Goal: Task Accomplishment & Management: Complete application form

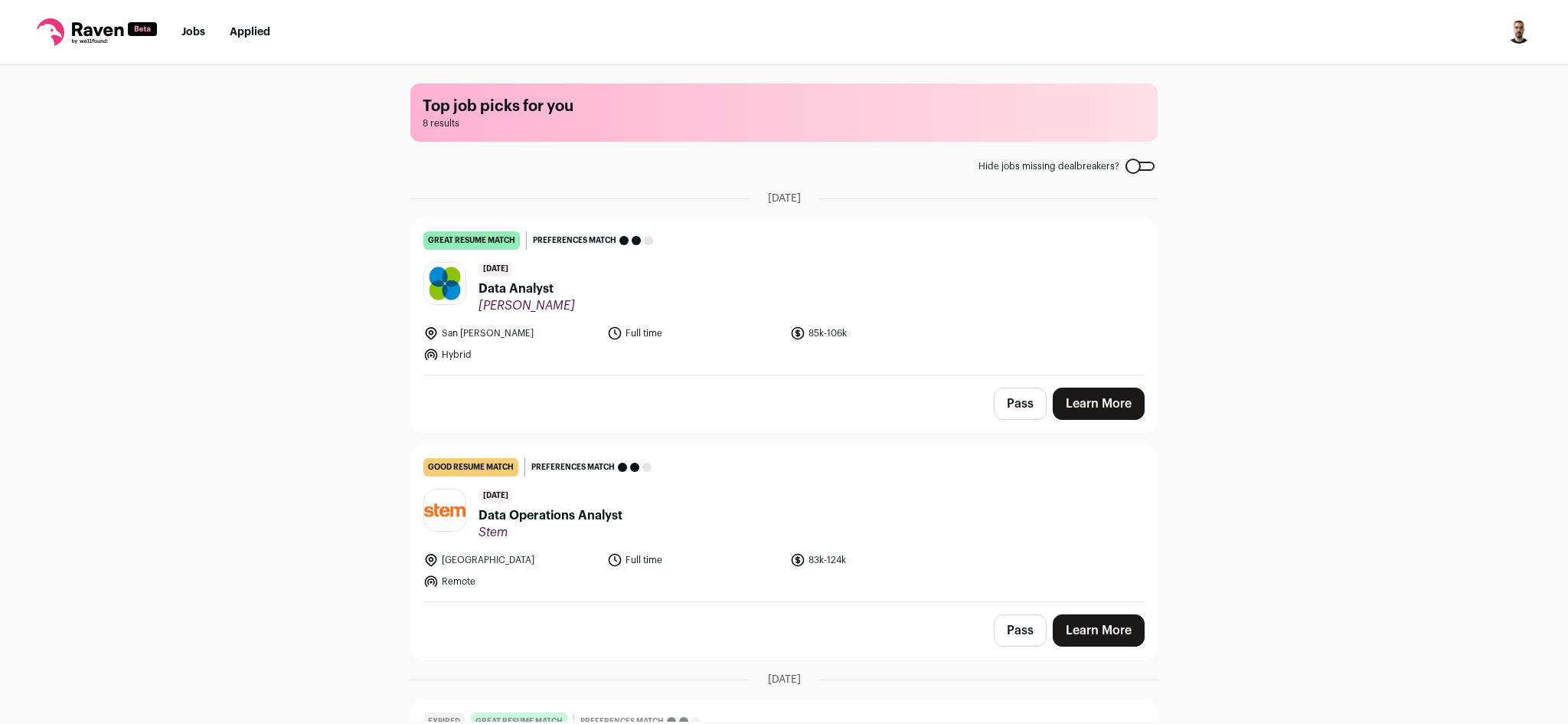
click at [1099, 405] on link "Learn More" at bounding box center [1099, 403] width 92 height 32
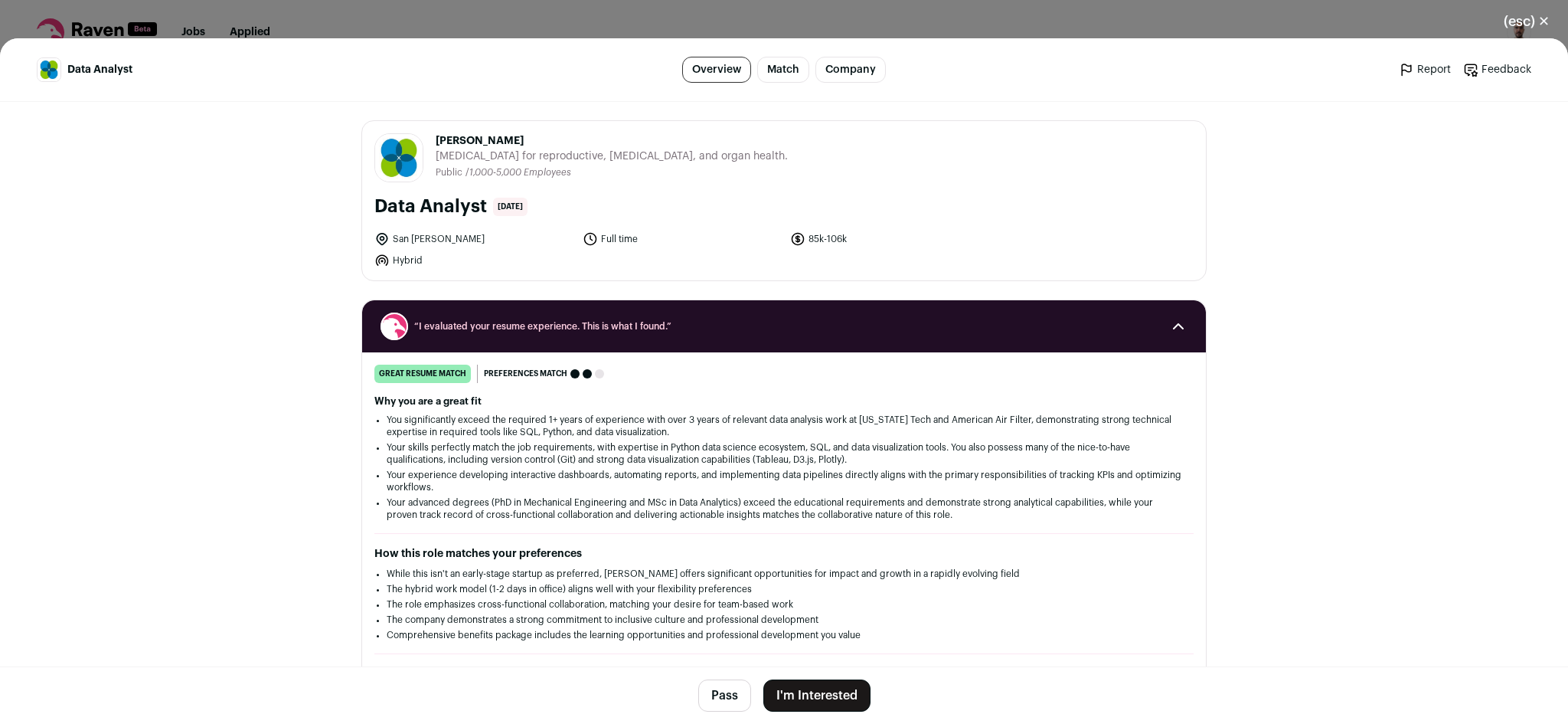
click at [814, 702] on button "I'm Interested" at bounding box center [817, 695] width 107 height 32
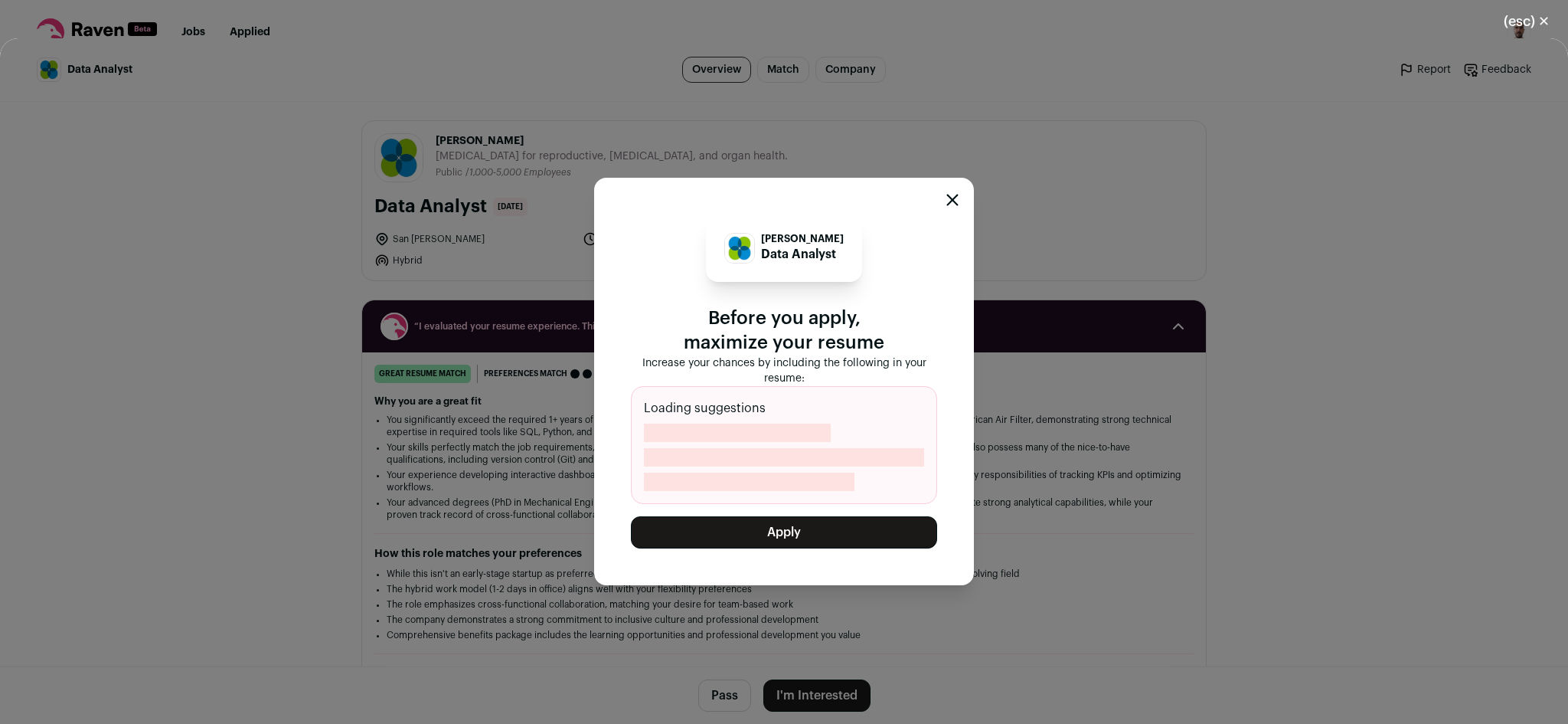
click at [808, 540] on button "Apply" at bounding box center [784, 531] width 306 height 32
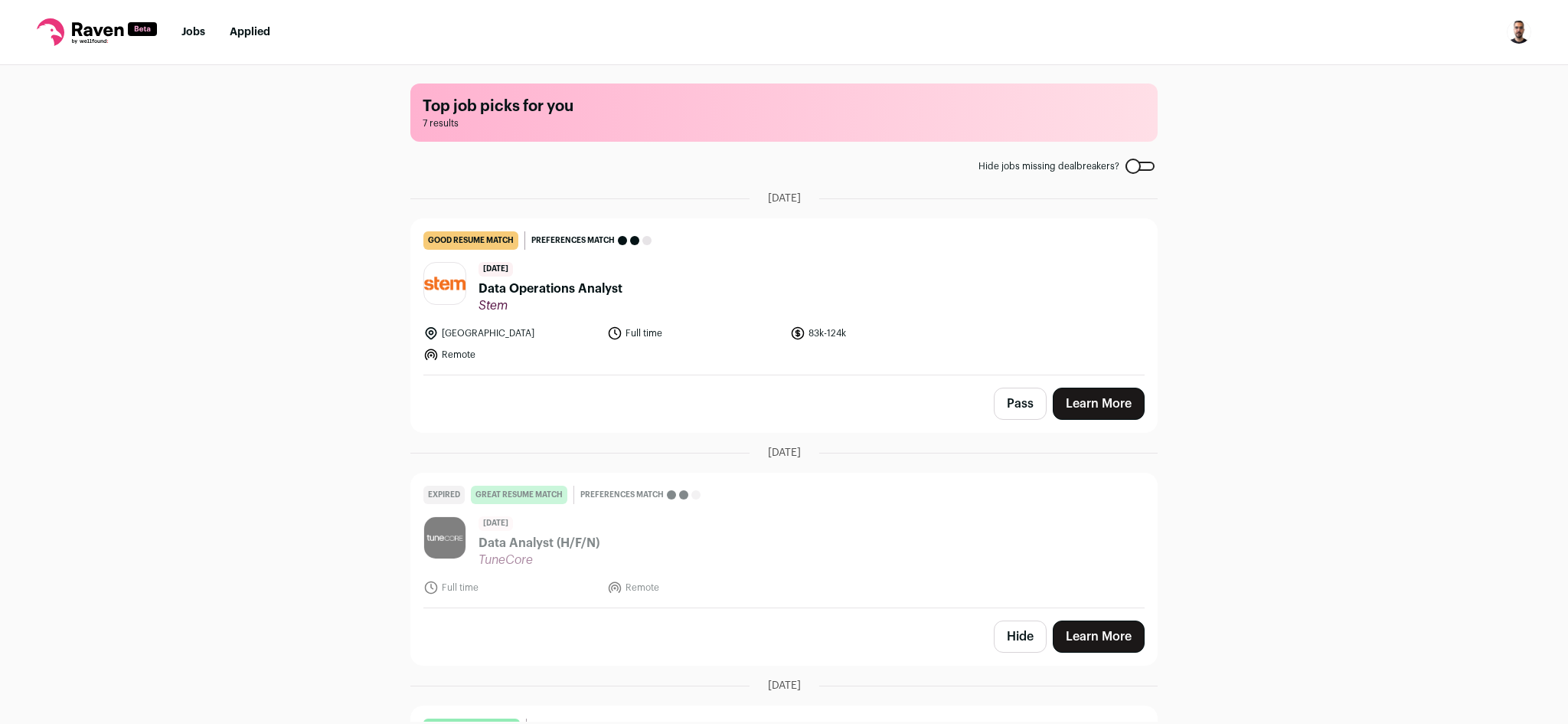
click at [1083, 401] on link "Learn More" at bounding box center [1099, 403] width 92 height 32
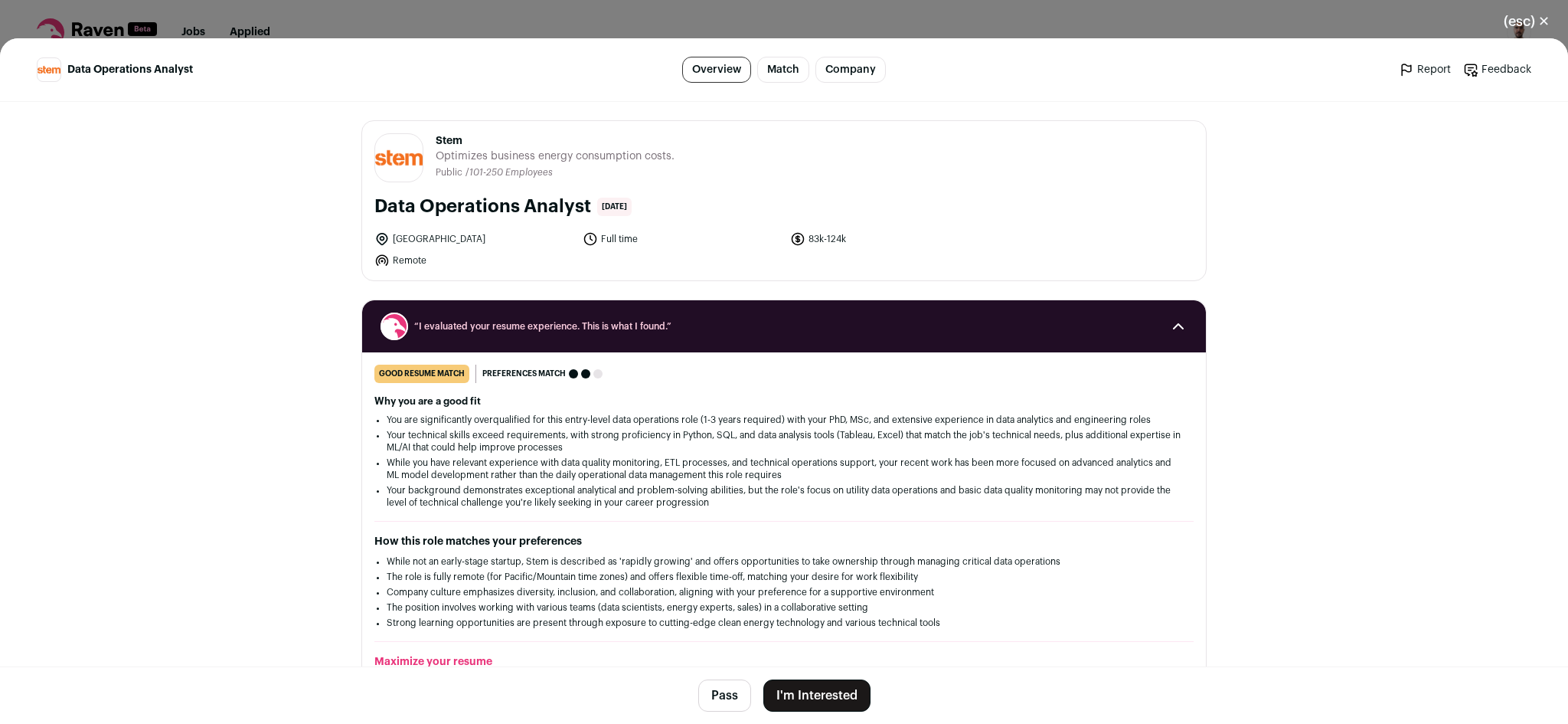
click at [809, 695] on button "I'm Interested" at bounding box center [817, 695] width 107 height 32
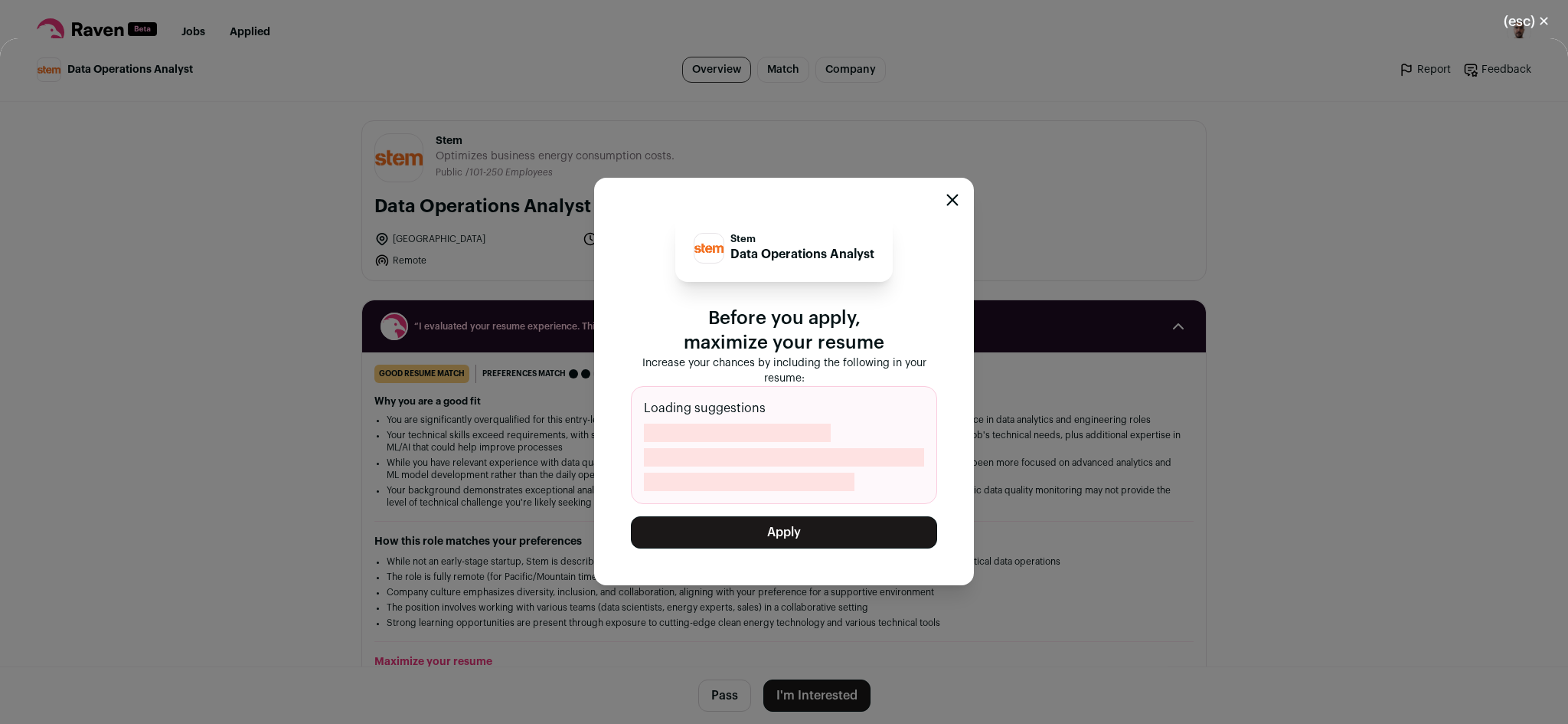
click at [787, 531] on button "Apply" at bounding box center [784, 531] width 306 height 32
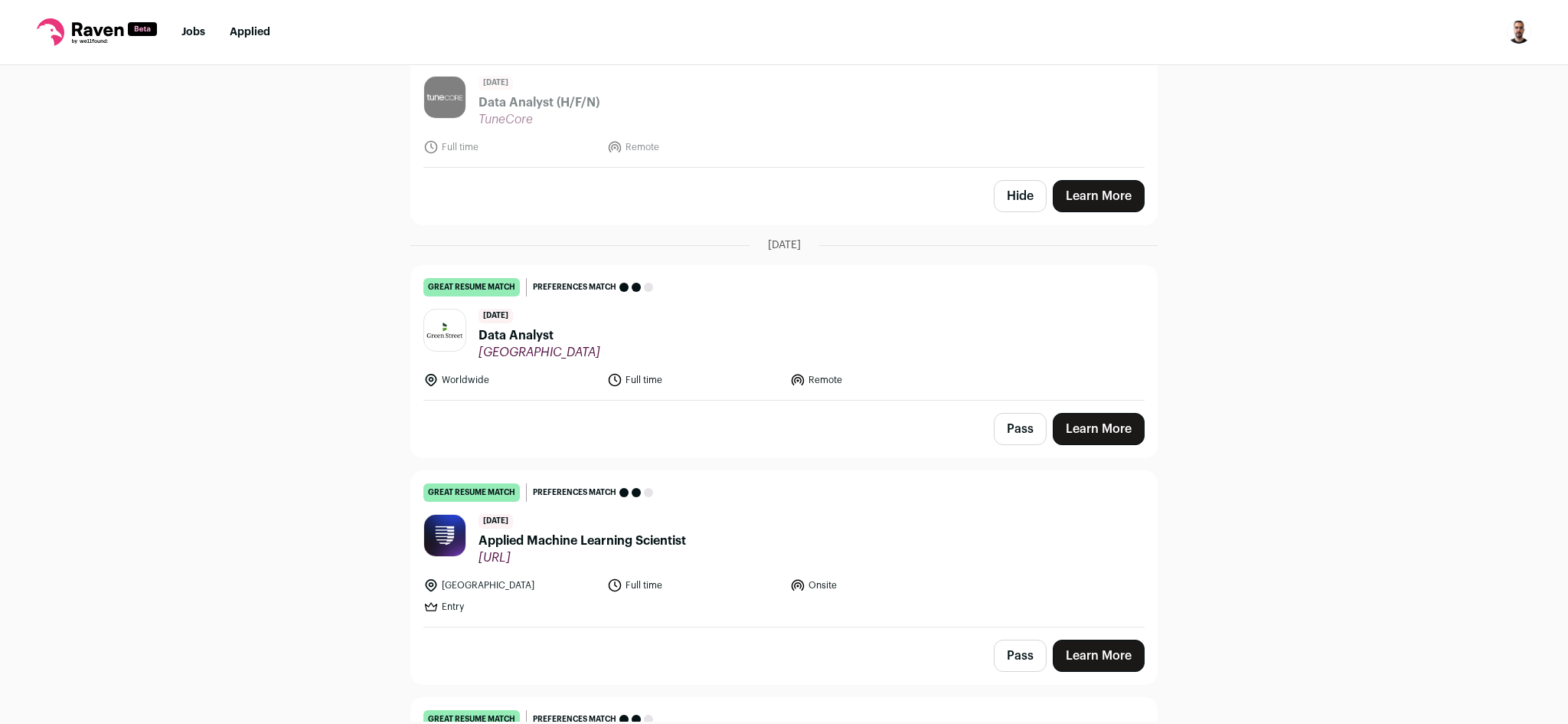
scroll to position [306, 0]
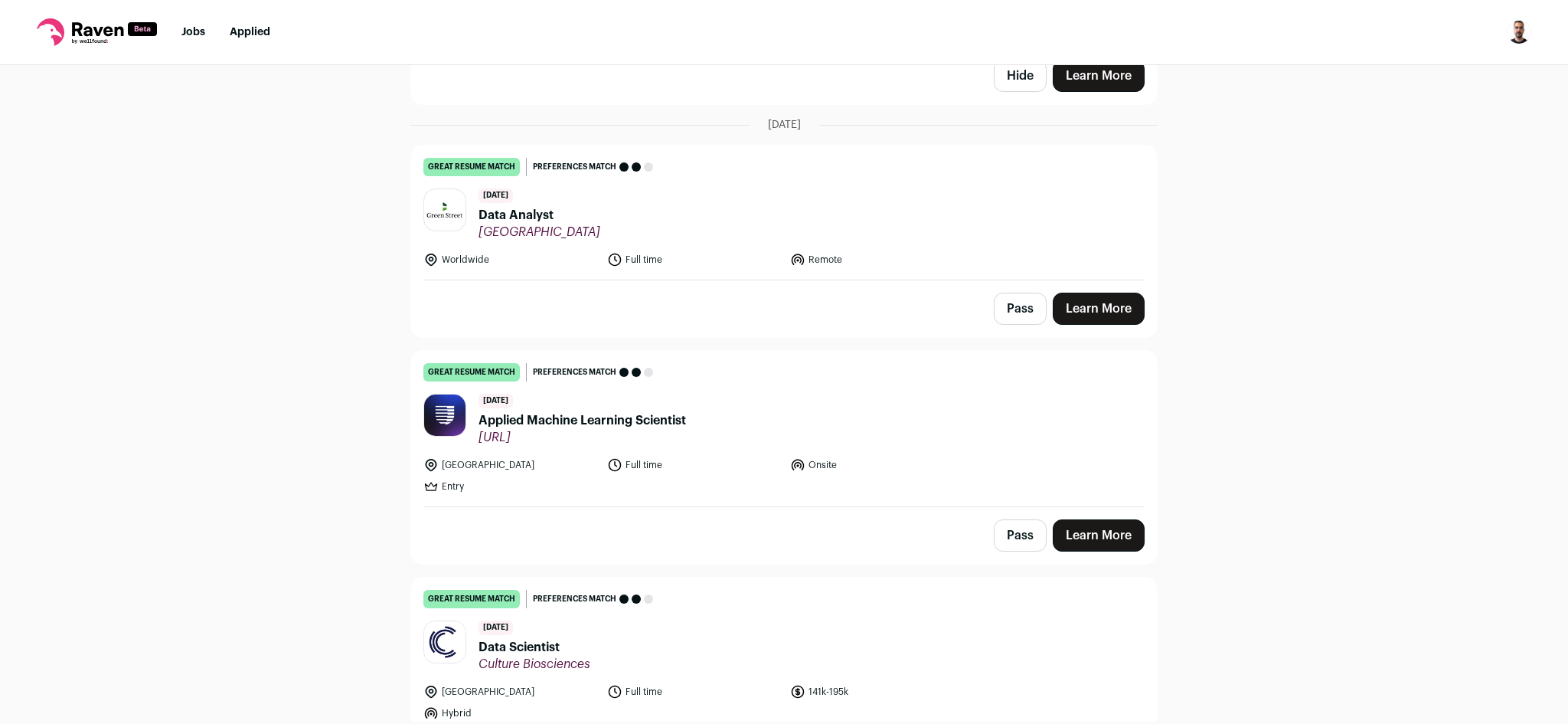
click at [1116, 302] on link "Learn More" at bounding box center [1099, 308] width 92 height 32
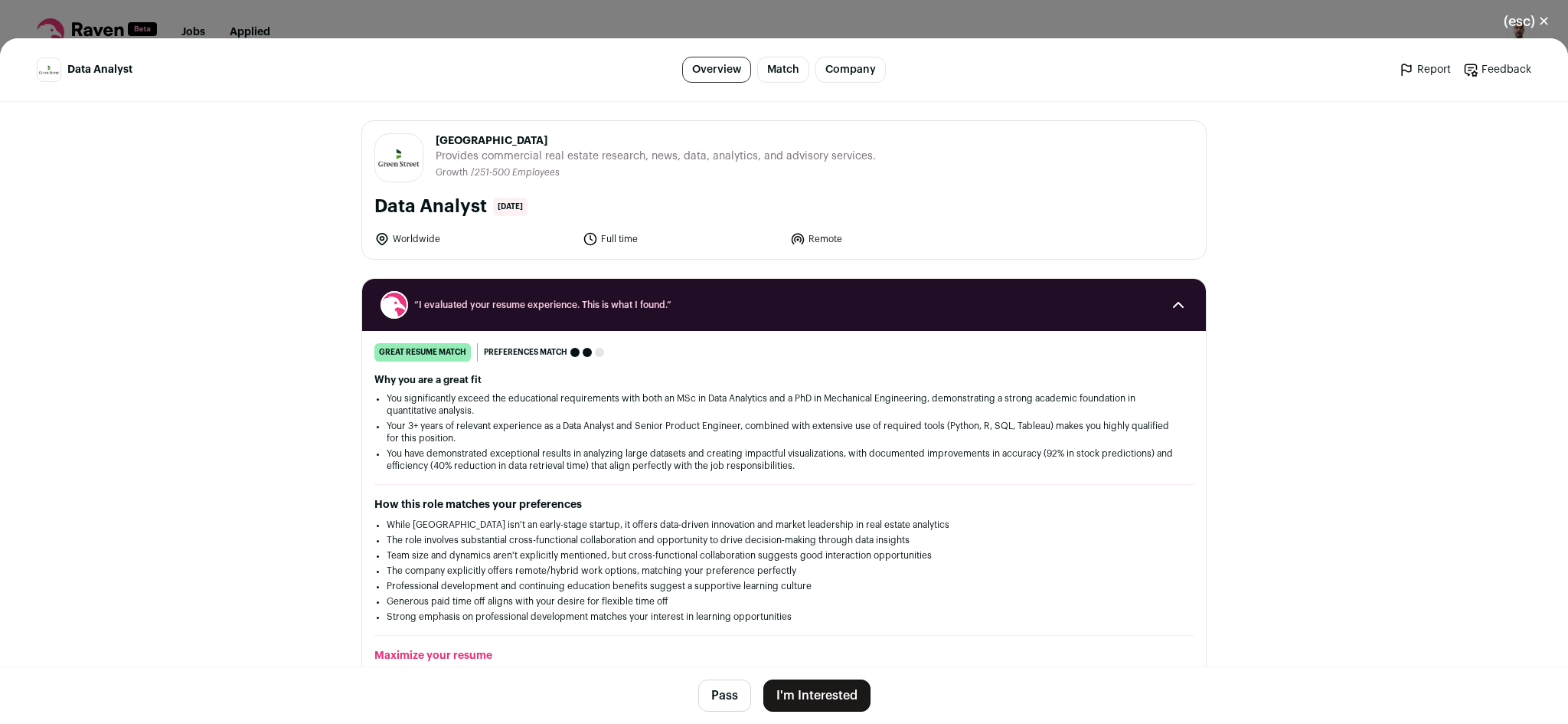
click at [814, 694] on button "I'm Interested" at bounding box center [817, 695] width 107 height 32
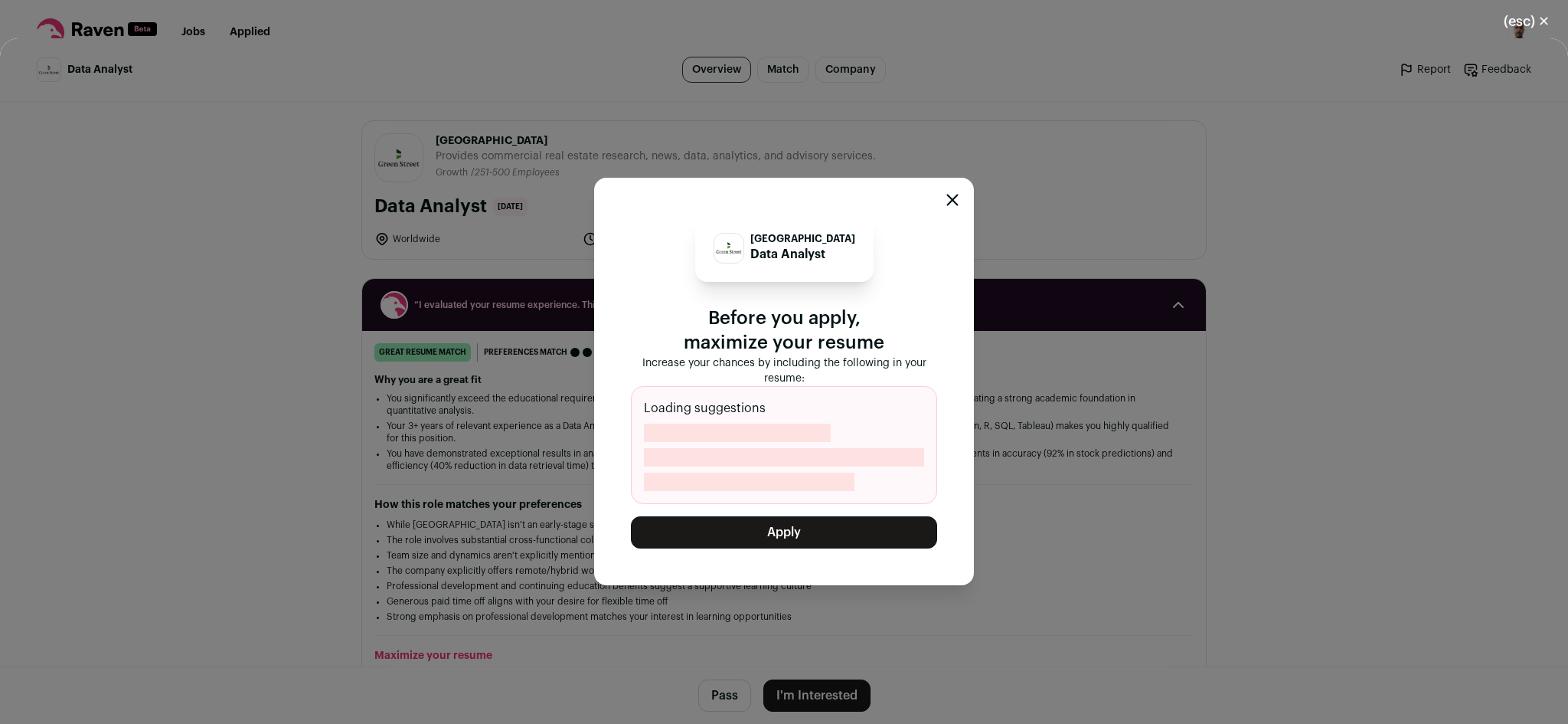
click at [823, 532] on button "Apply" at bounding box center [784, 531] width 306 height 32
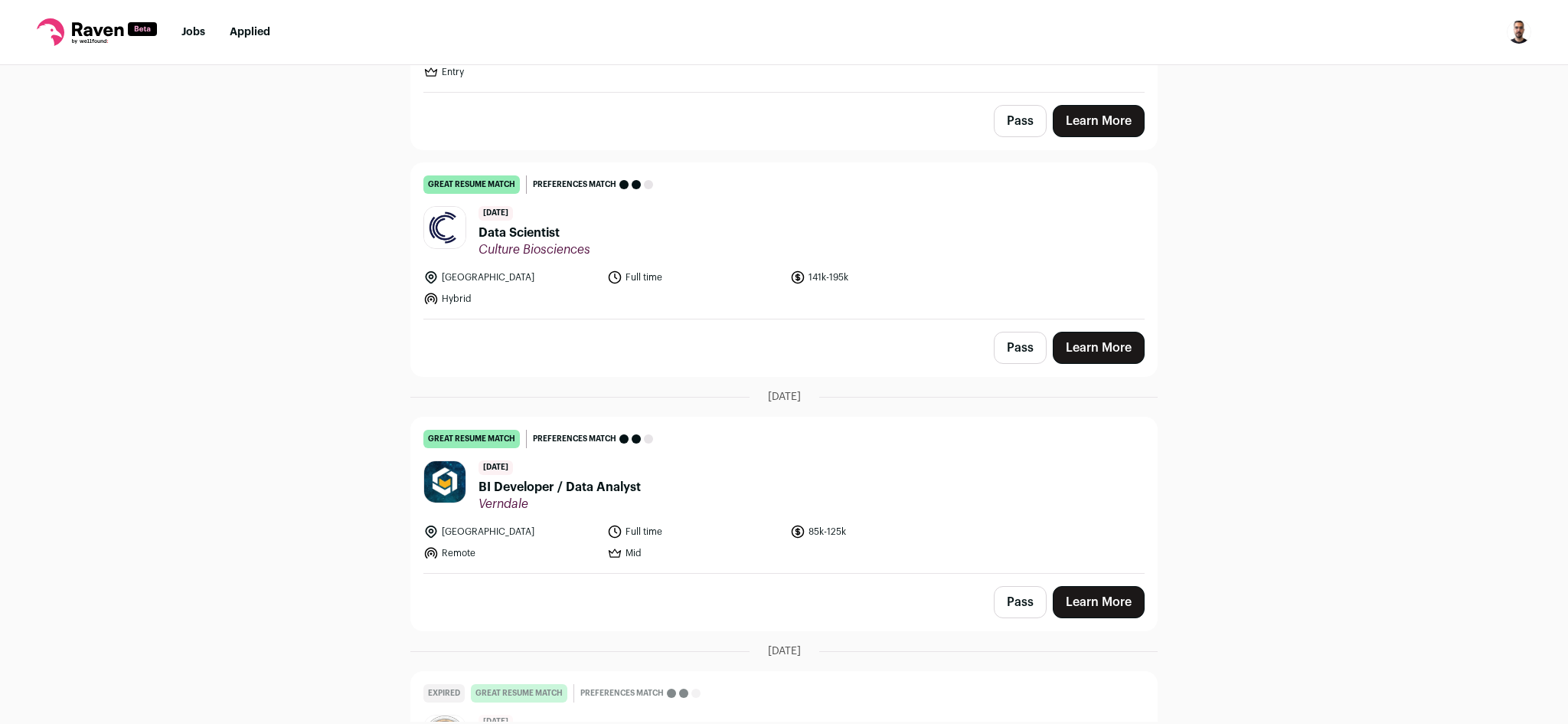
scroll to position [561, 0]
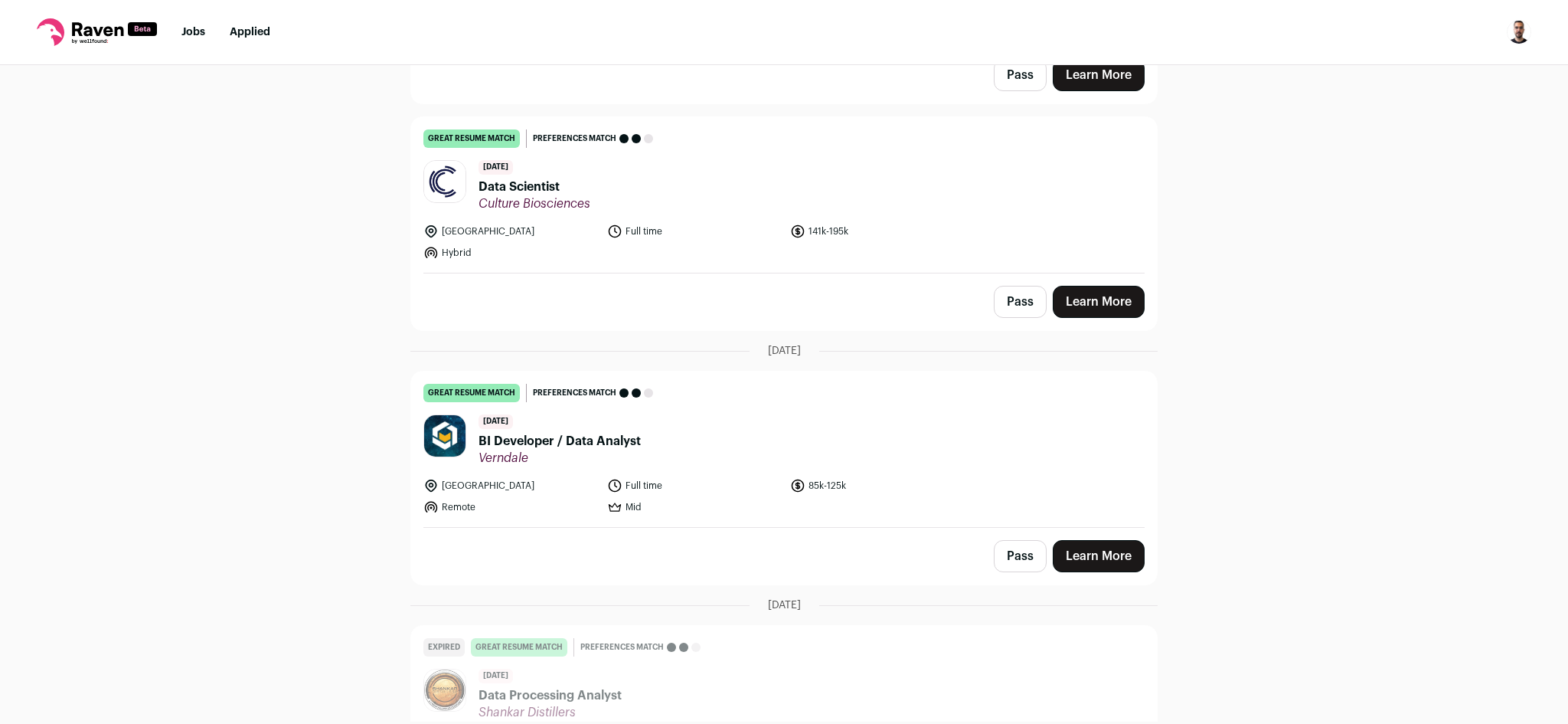
click at [1088, 301] on link "Learn More" at bounding box center [1099, 302] width 92 height 32
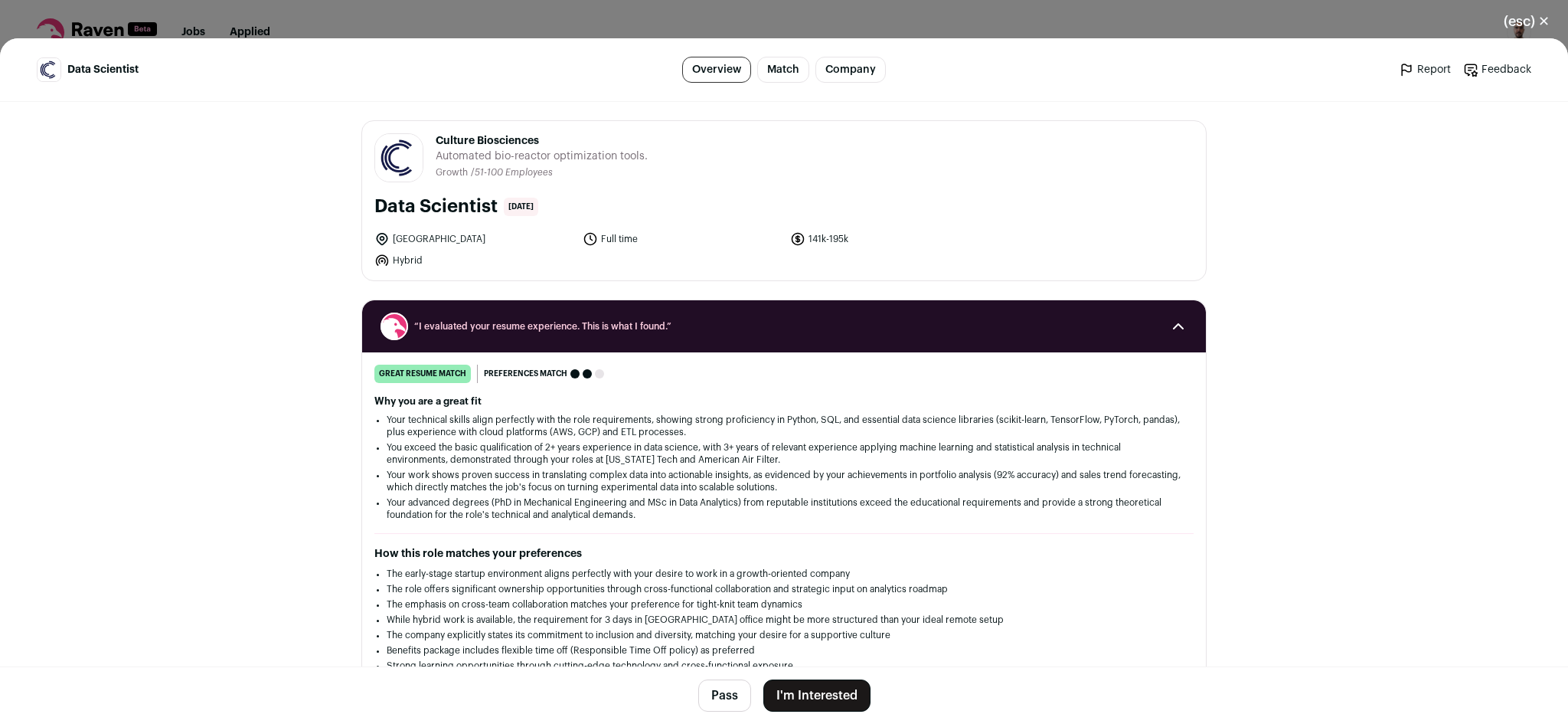
click at [818, 688] on button "I'm Interested" at bounding box center [817, 695] width 107 height 32
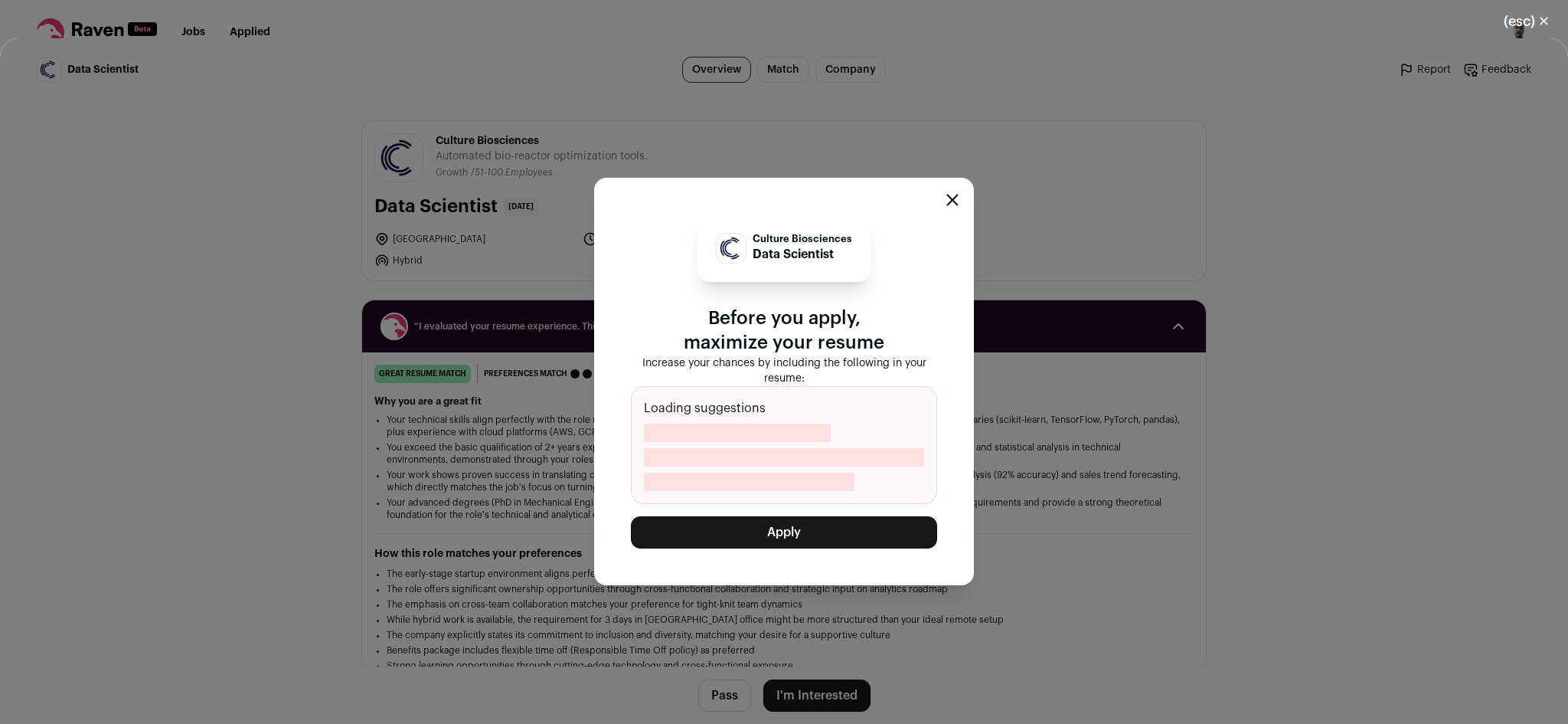
click at [807, 550] on div "Culture Biosciences Data Scientist Before you apply, maximize your resume Incre…" at bounding box center [784, 382] width 380 height 408
click at [809, 533] on button "Apply" at bounding box center [784, 531] width 306 height 32
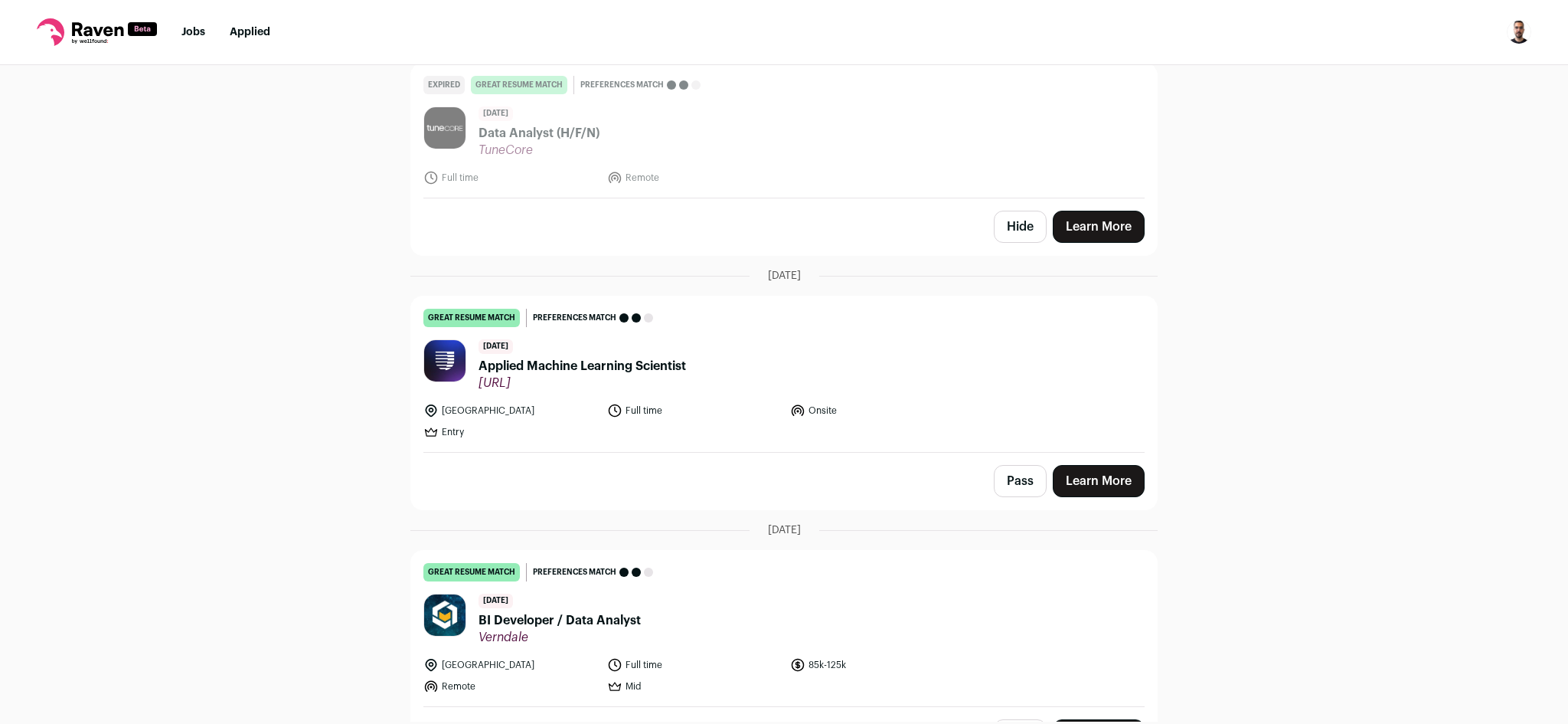
scroll to position [0, 0]
